Goal: Transaction & Acquisition: Purchase product/service

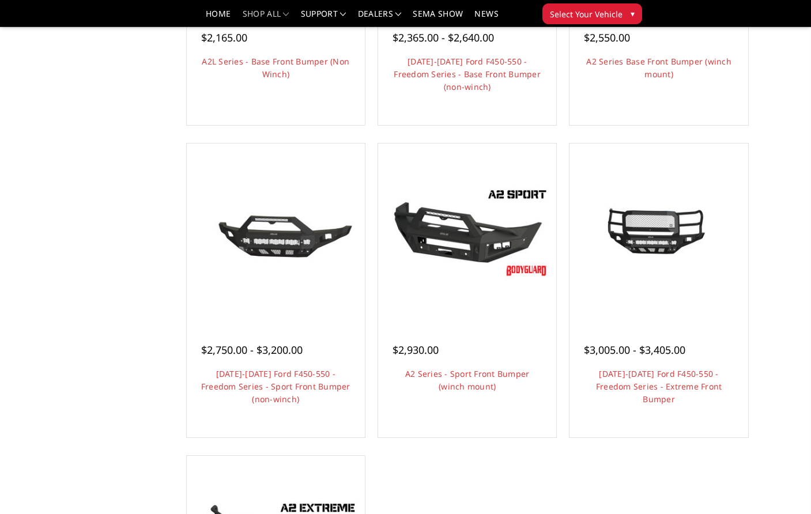
scroll to position [605, 0]
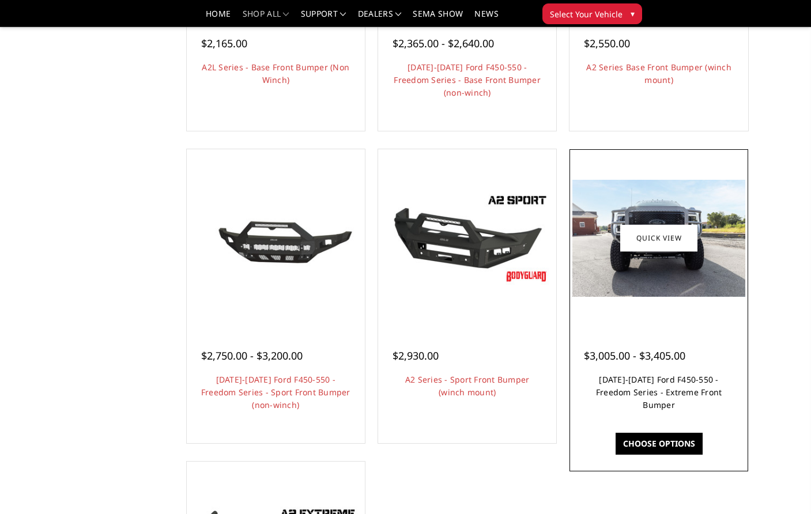
click at [651, 398] on link "[DATE]-[DATE] Ford F450-550 - Freedom Series - Extreme Front Bumper" at bounding box center [659, 392] width 126 height 36
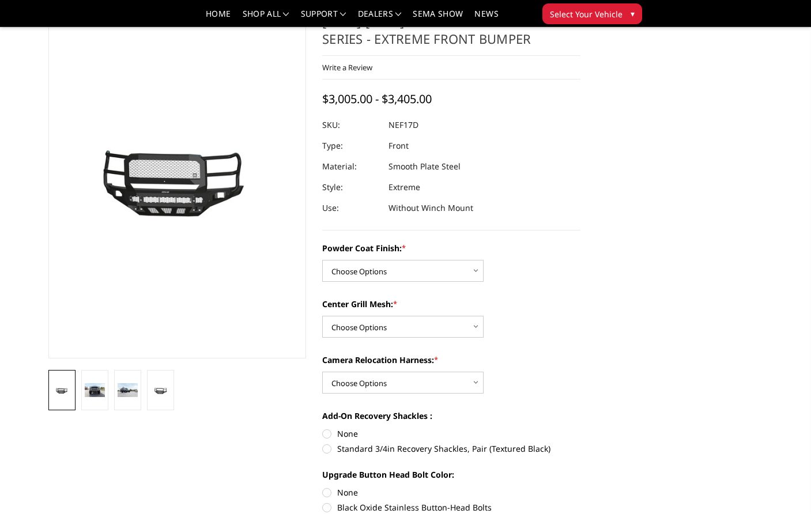
scroll to position [54, 0]
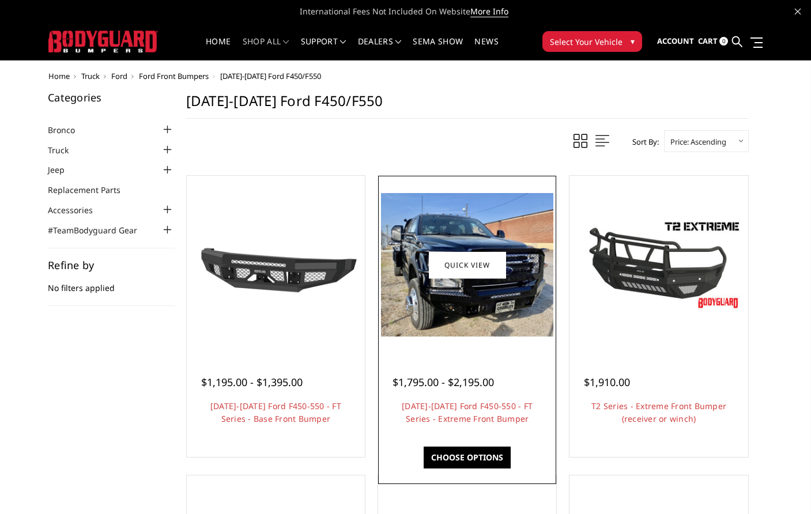
click at [510, 308] on img at bounding box center [467, 264] width 172 height 143
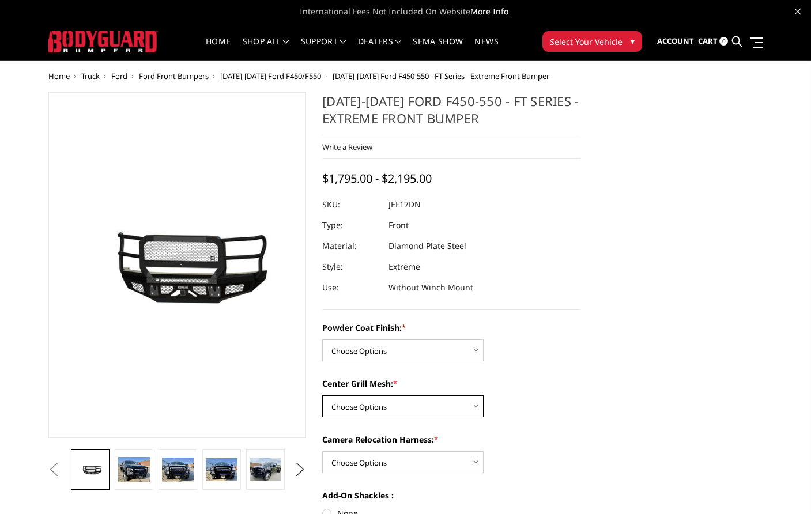
select select "3253"
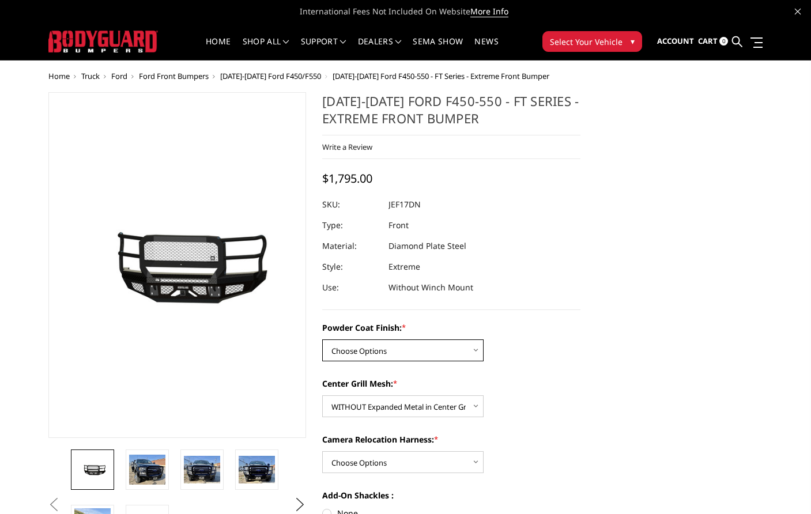
select select "3249"
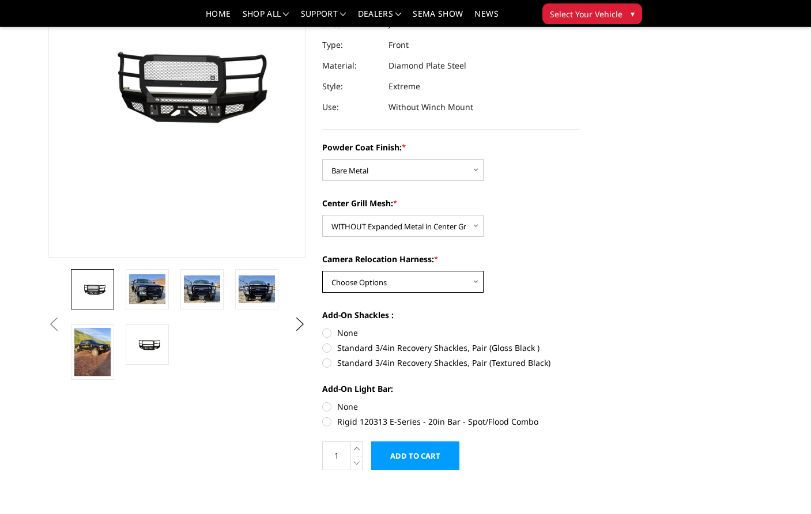
scroll to position [149, 0]
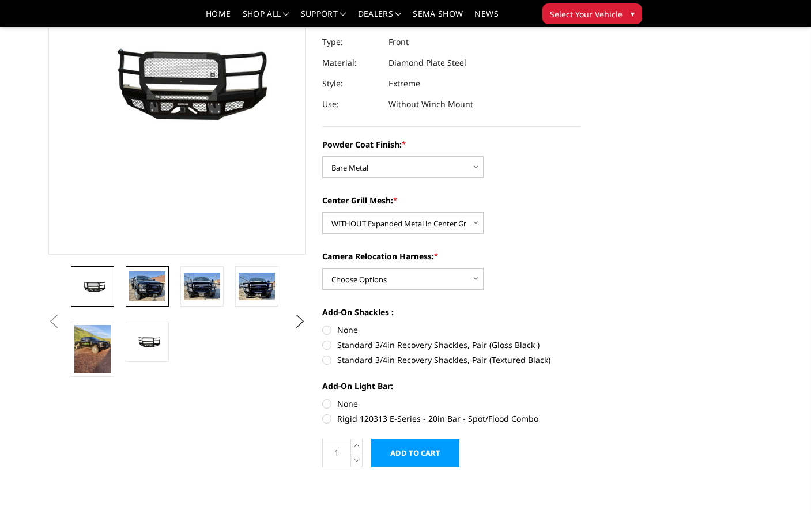
click at [161, 292] on img at bounding box center [147, 286] width 36 height 30
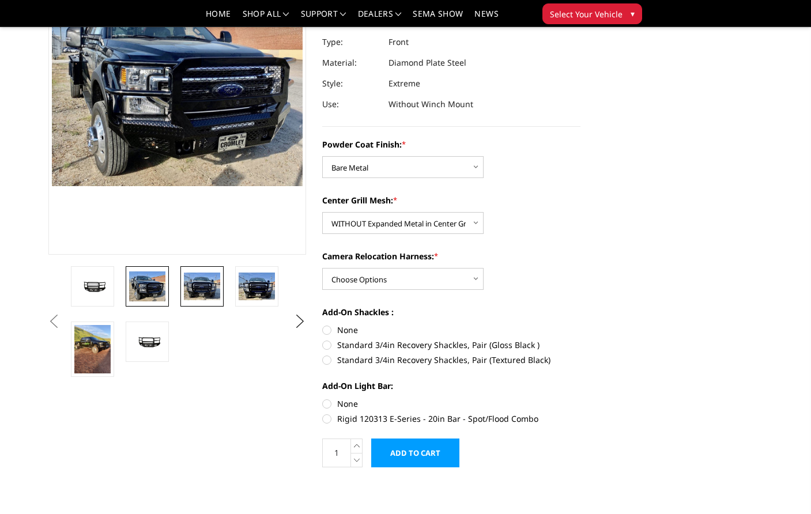
click at [191, 292] on img at bounding box center [202, 287] width 36 height 28
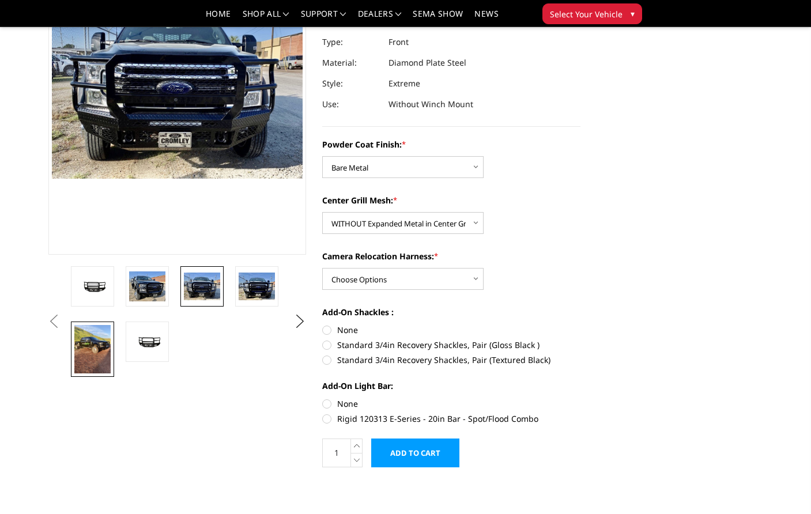
click at [111, 345] on link at bounding box center [92, 349] width 43 height 55
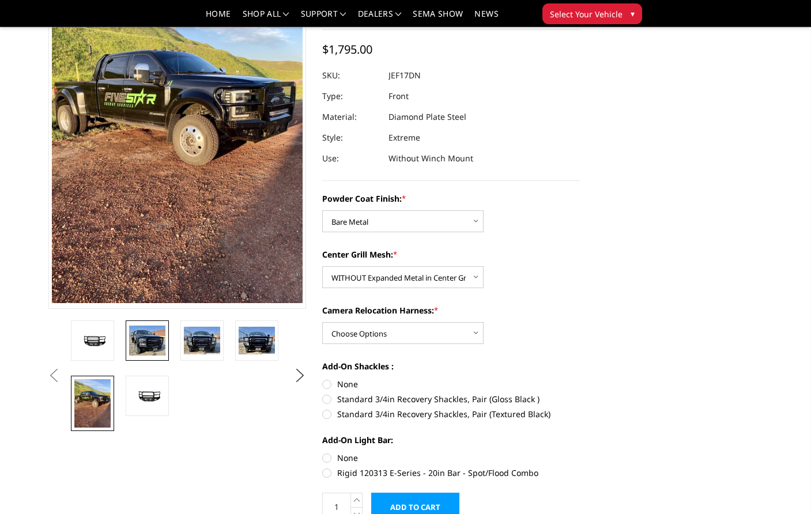
scroll to position [77, 0]
